Goal: Check status: Check status

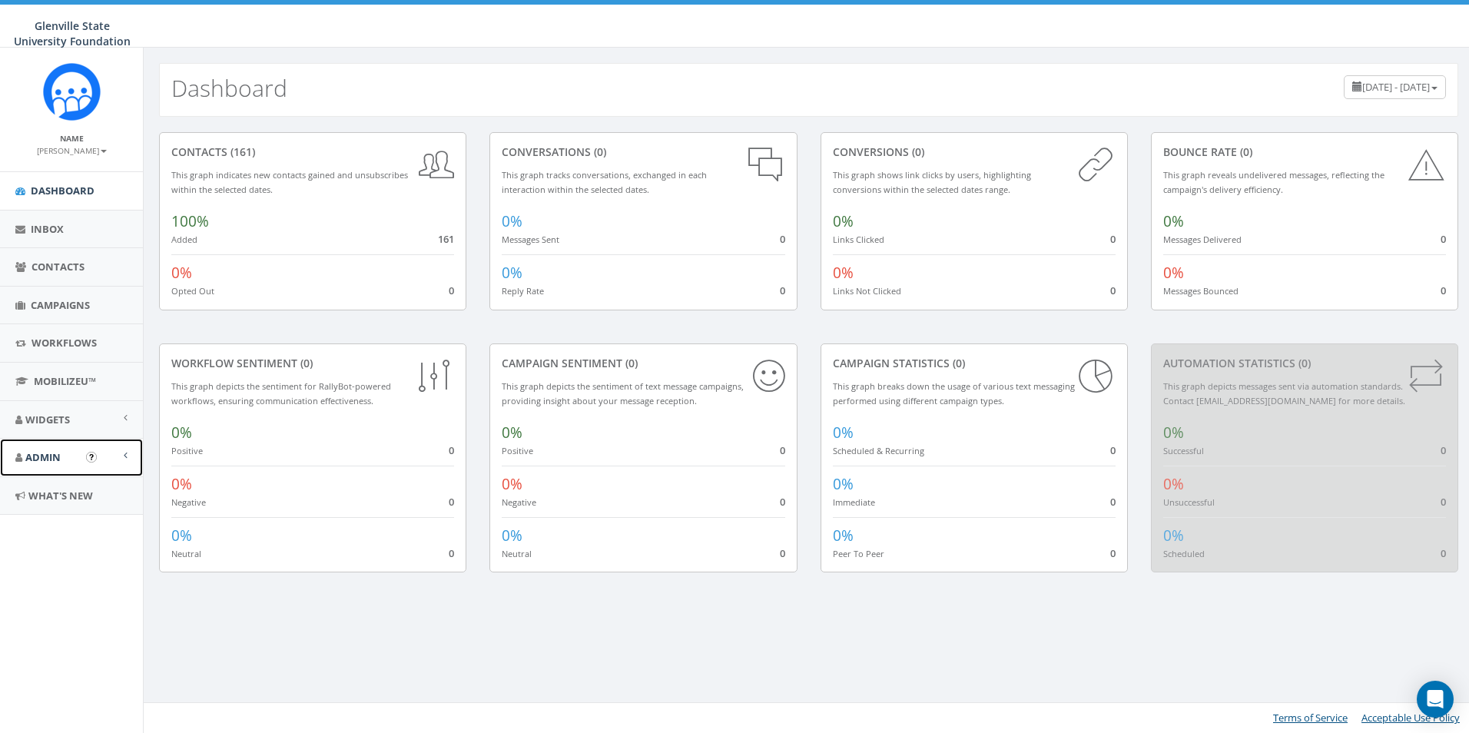
click at [38, 462] on span "Admin" at bounding box center [42, 457] width 35 height 14
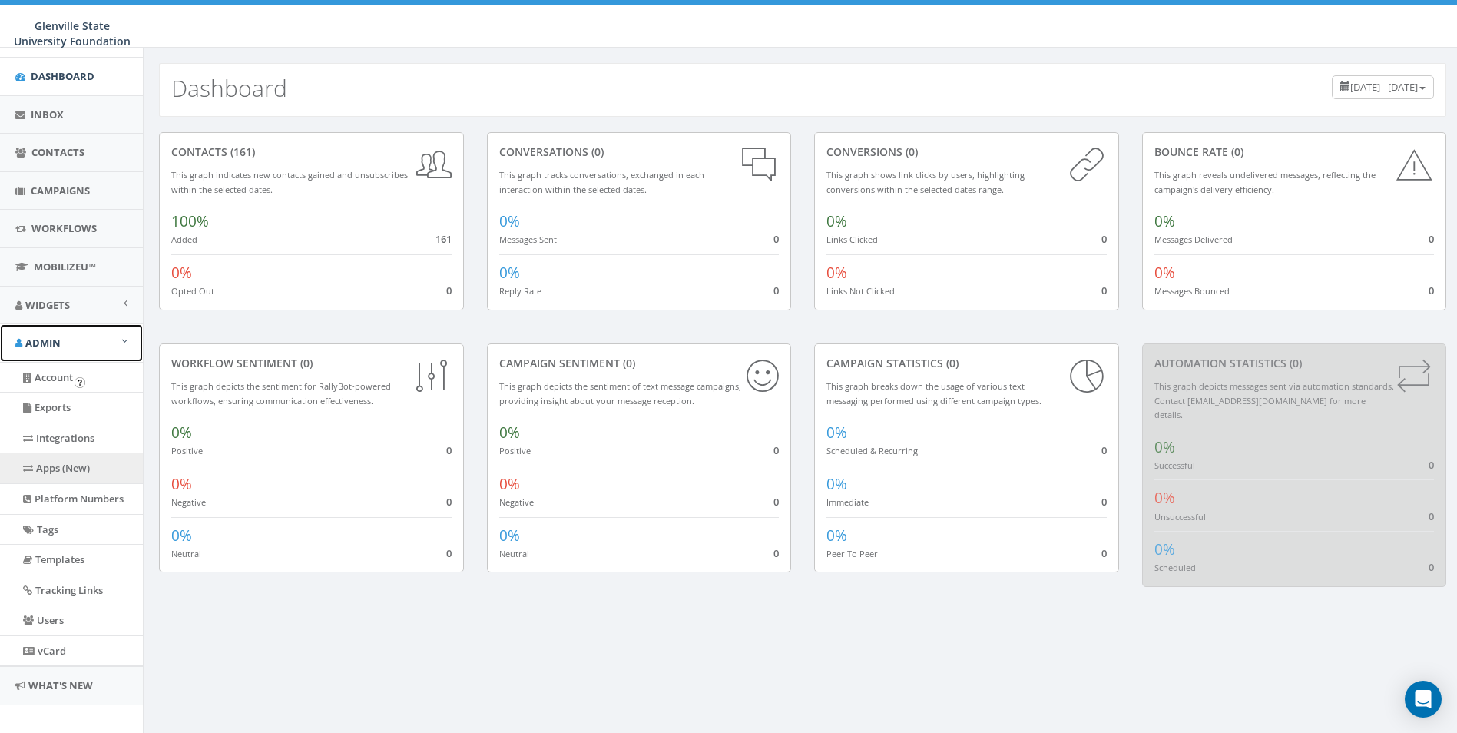
scroll to position [126, 0]
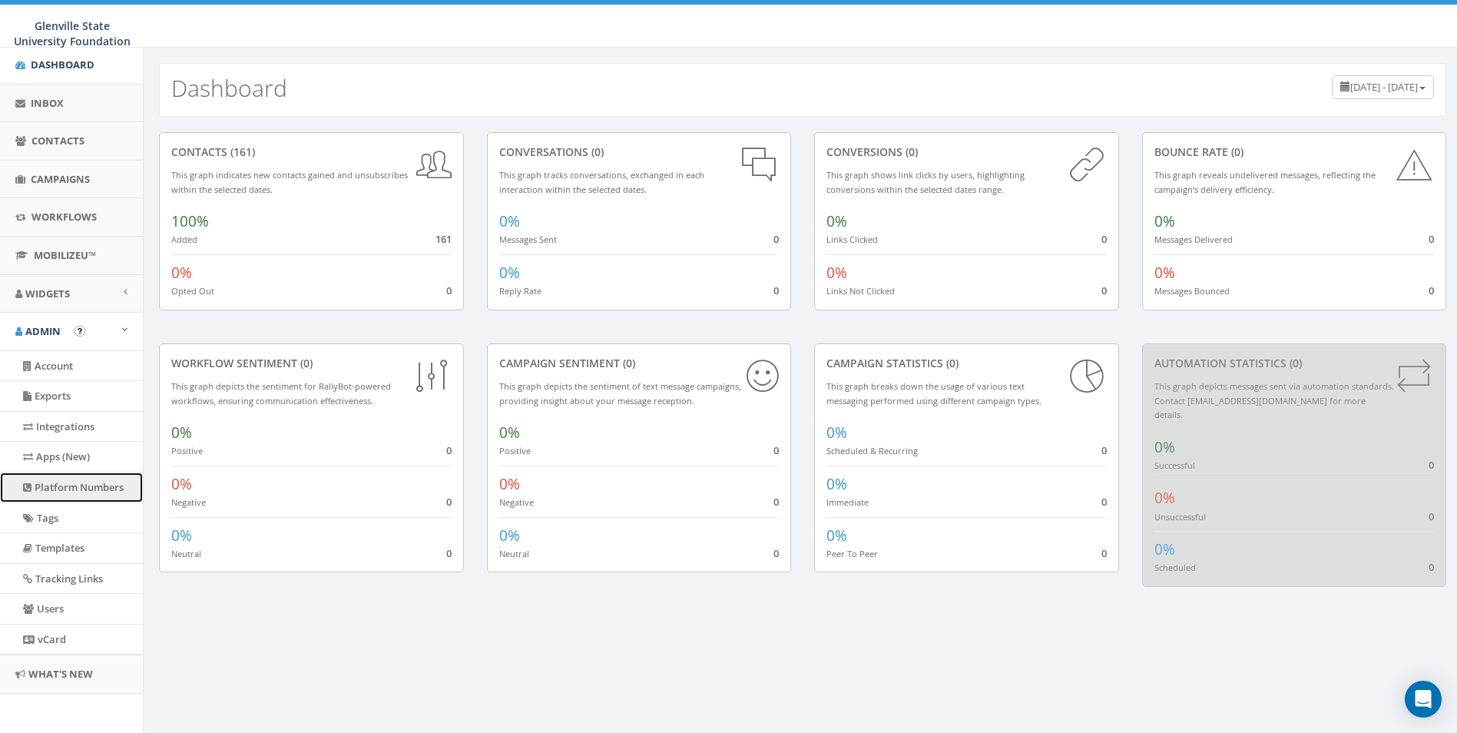
click at [69, 482] on link "Platform Numbers" at bounding box center [71, 487] width 143 height 30
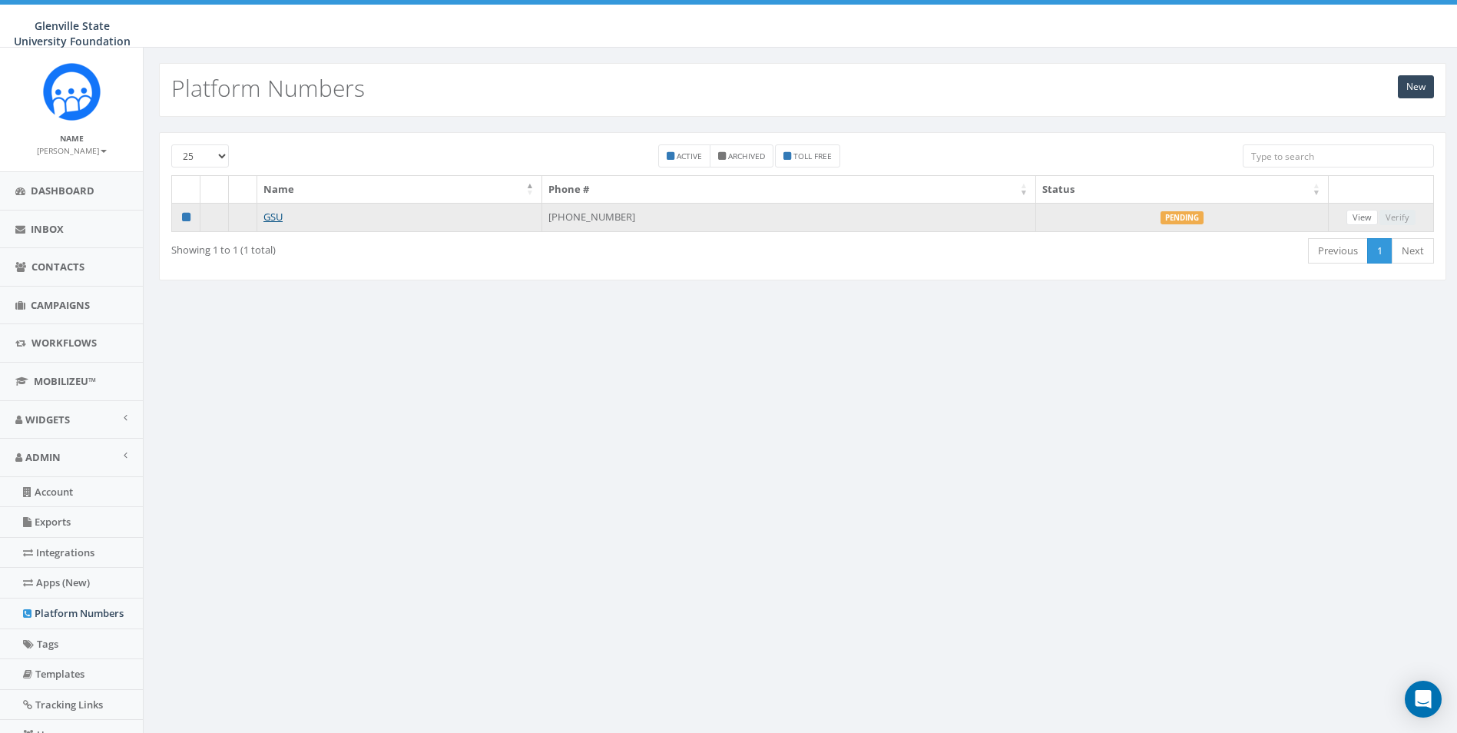
click at [1190, 217] on label "Pending" at bounding box center [1182, 218] width 43 height 14
